Goal: Check status

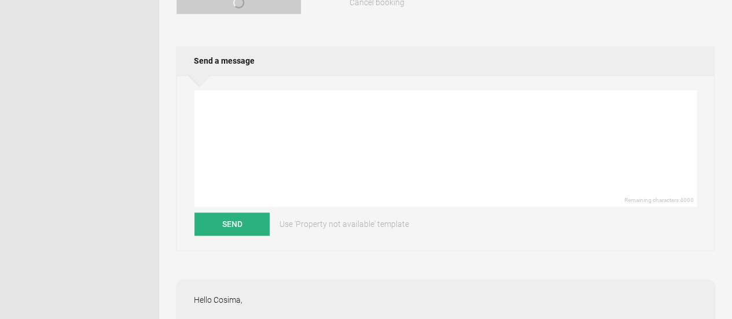
scroll to position [554, 0]
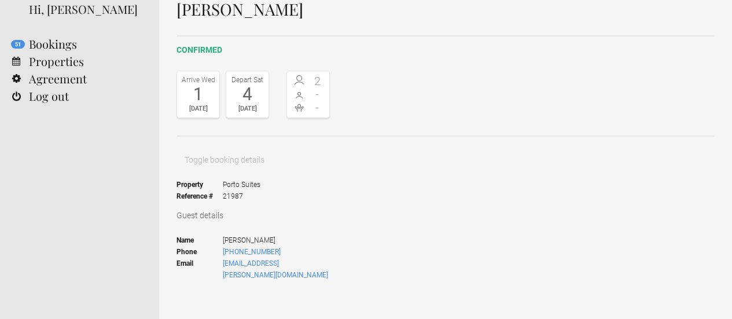
scroll to position [0, 0]
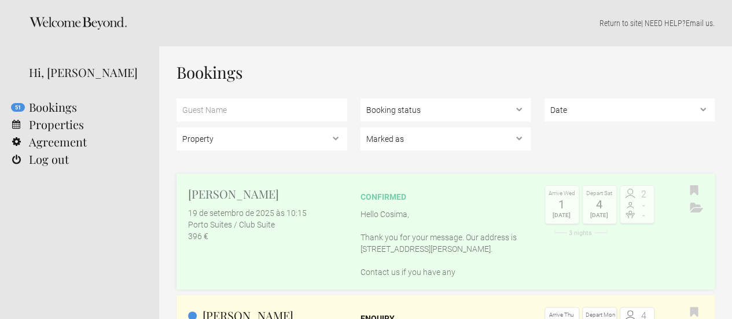
click at [423, 203] on div "confirmed Hello Cosima, Thank you for your message. Our address is Rua do Rosár…" at bounding box center [445, 231] width 171 height 93
